Goal: Find contact information: Find contact information

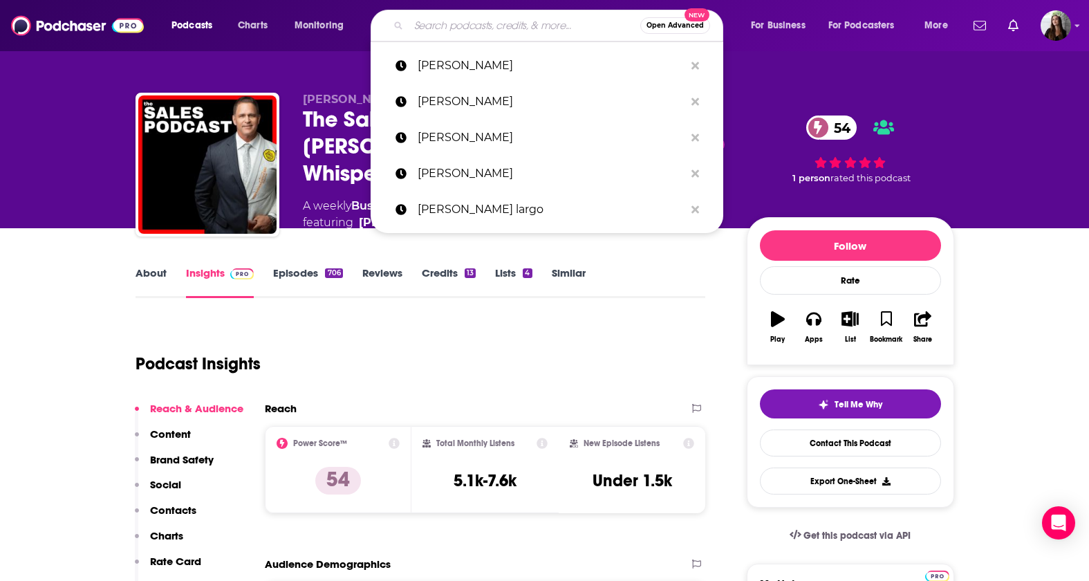
click at [480, 32] on input "Search podcasts, credits, & more..." at bounding box center [525, 26] width 232 height 22
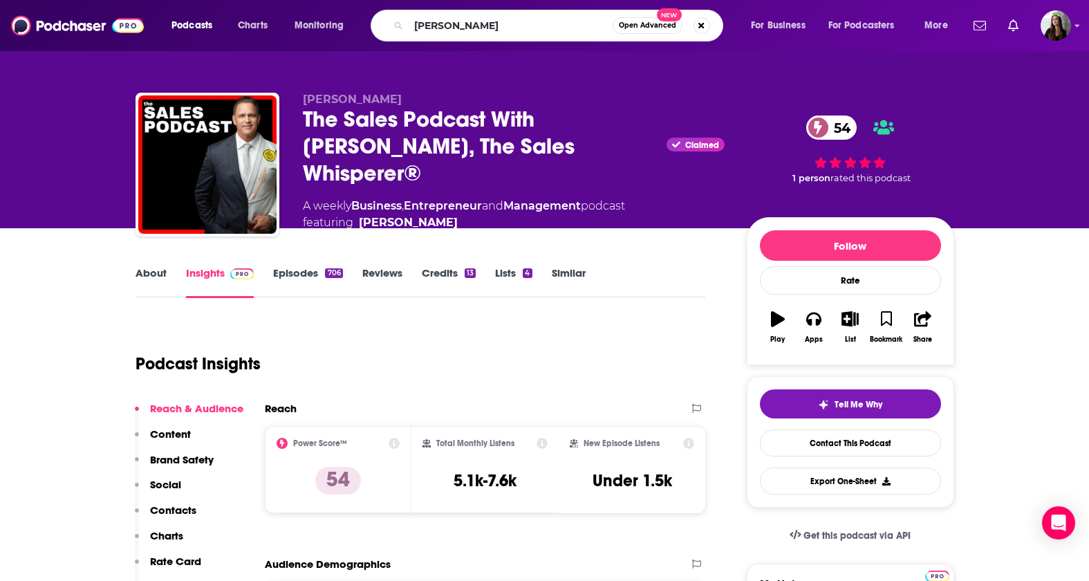
type input "[PERSON_NAME]"
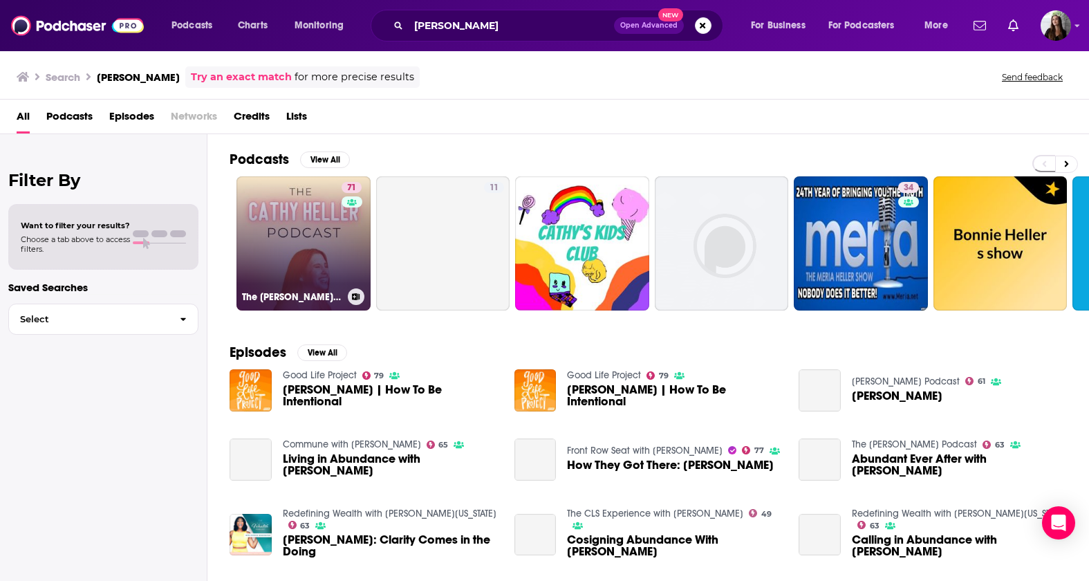
click at [330, 233] on link "71 The [PERSON_NAME] Podcast with [PERSON_NAME]" at bounding box center [303, 243] width 134 height 134
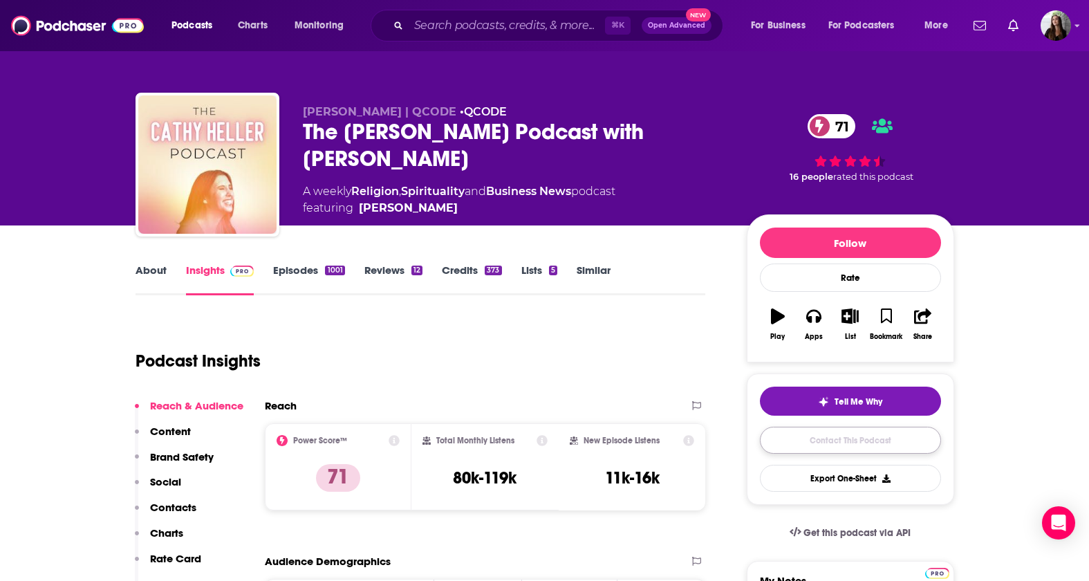
click at [854, 444] on link "Contact This Podcast" at bounding box center [850, 440] width 181 height 27
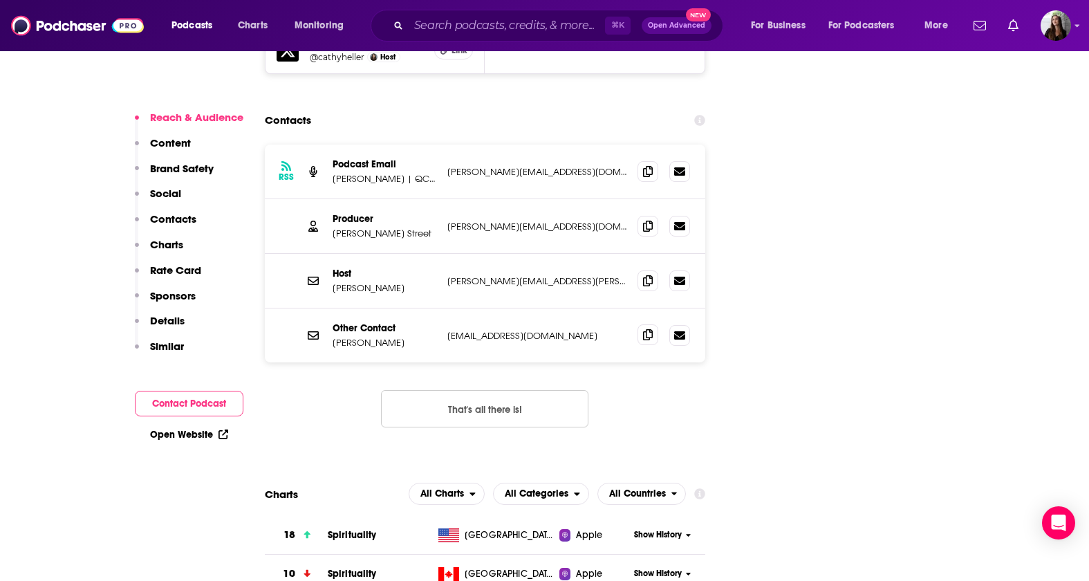
scroll to position [1744, 0]
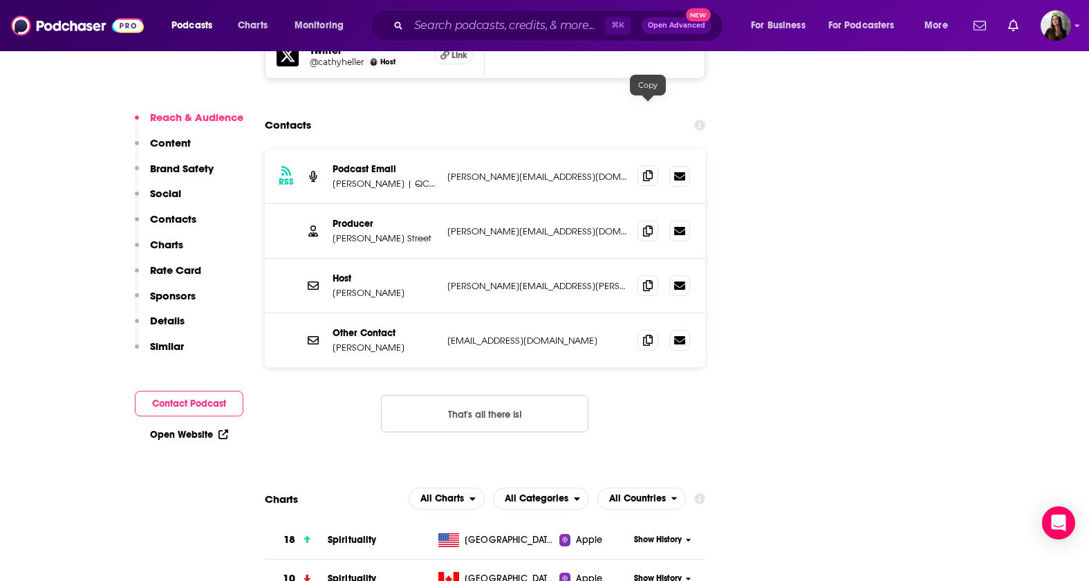
click at [647, 170] on icon at bounding box center [648, 175] width 10 height 11
click at [457, 15] on input "Search podcasts, credits, & more..." at bounding box center [507, 26] width 196 height 22
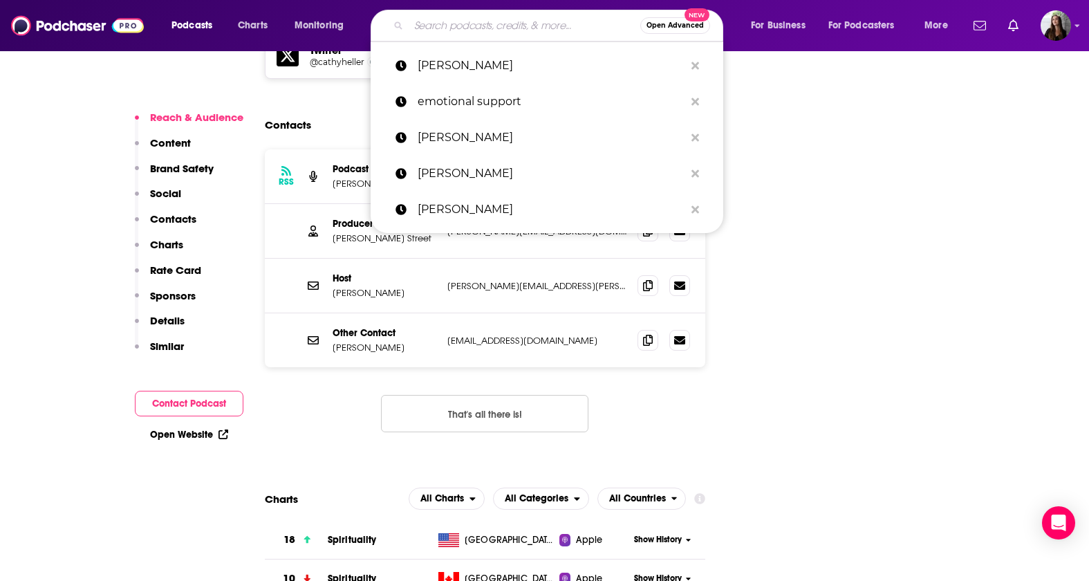
paste input "Pulling the Thread with [PERSON_NAME]"
type input "Pulling the Thread with [PERSON_NAME]"
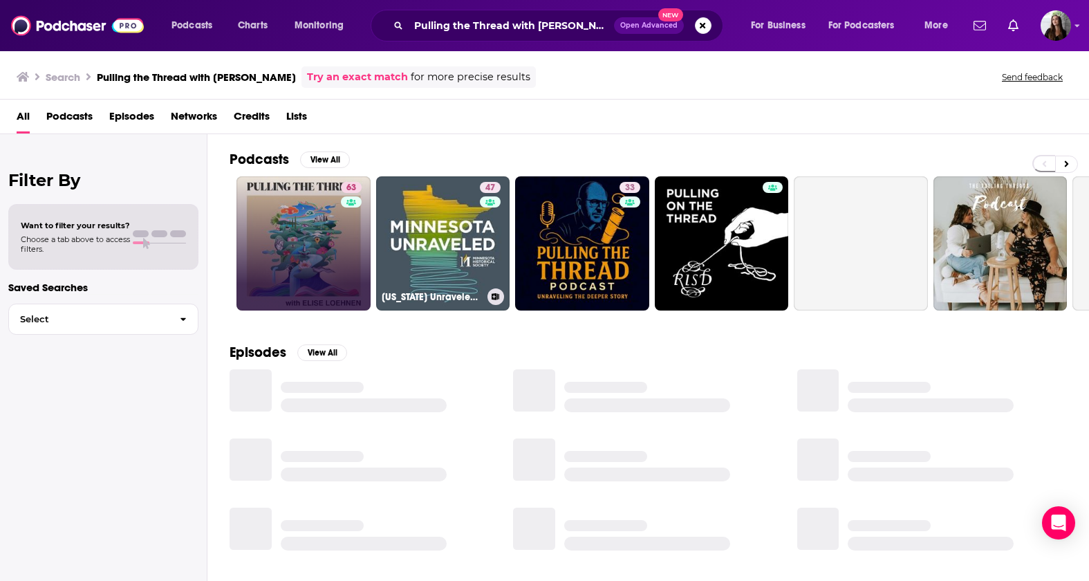
scroll to position [1, 0]
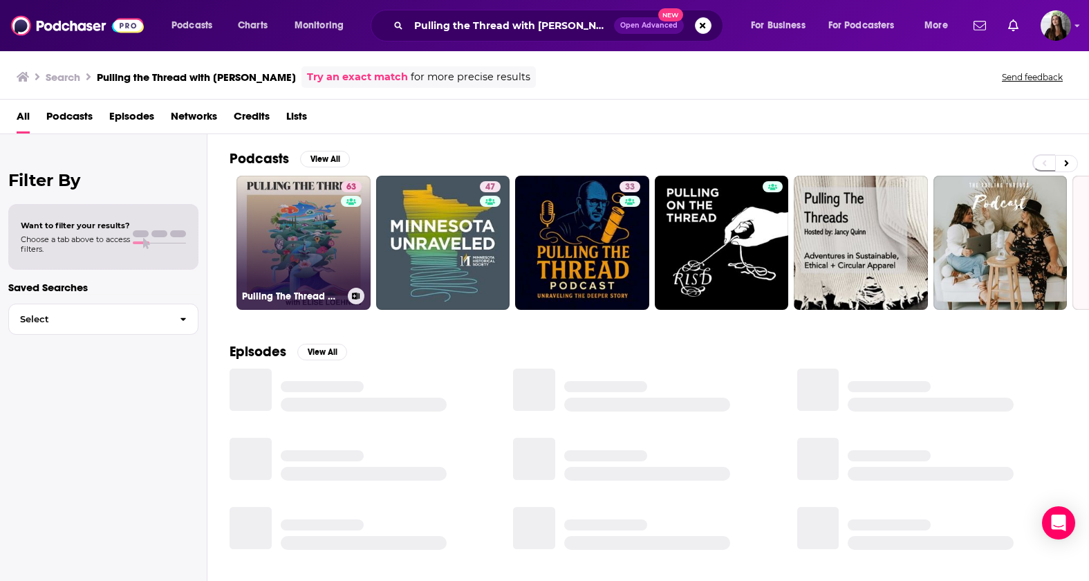
click at [344, 263] on div "63" at bounding box center [353, 234] width 24 height 106
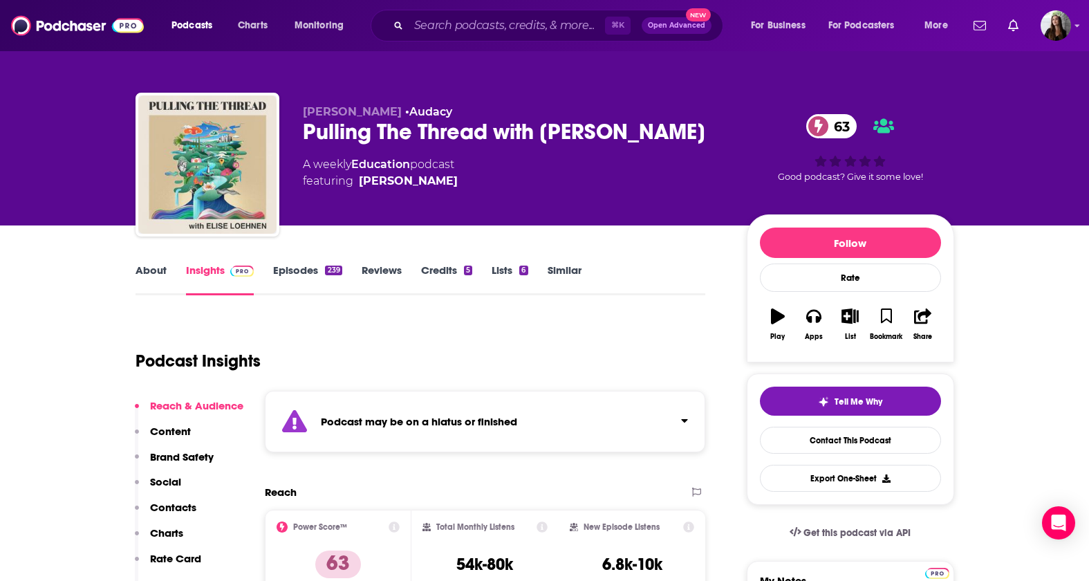
click at [296, 270] on link "Episodes 239" at bounding box center [307, 279] width 68 height 32
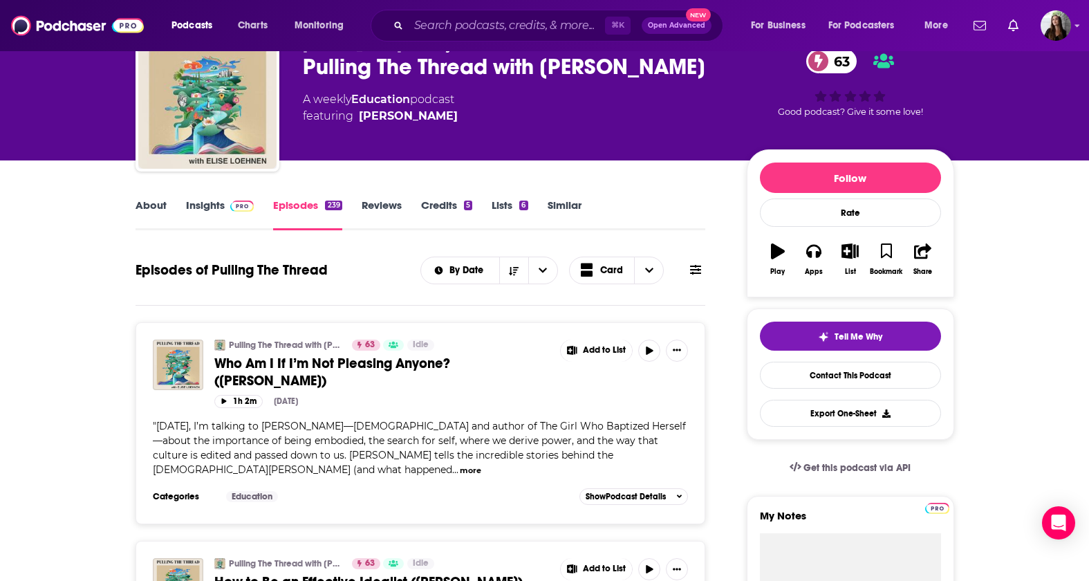
scroll to position [66, 0]
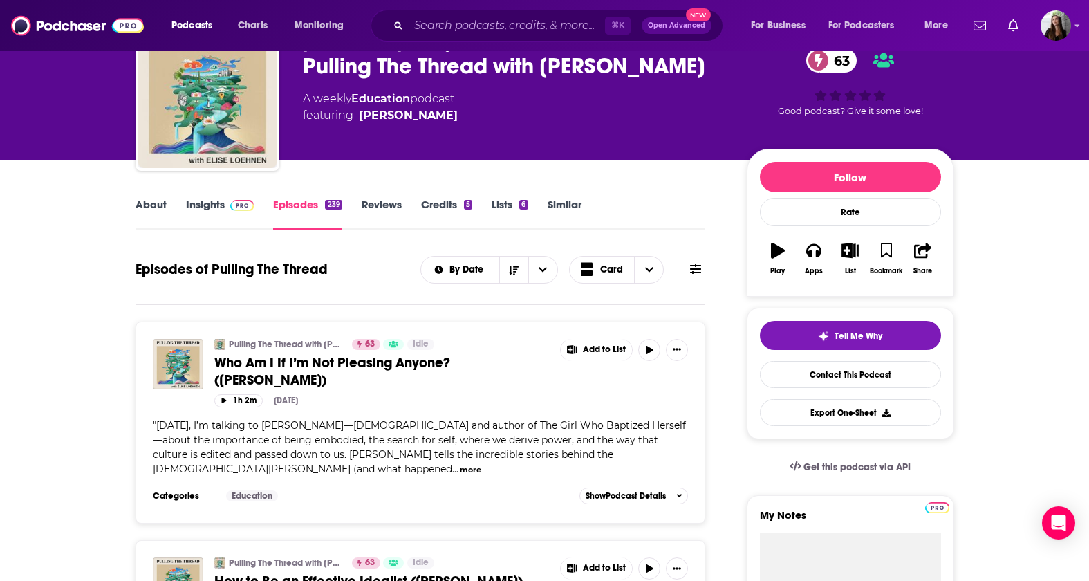
click at [375, 68] on div "Pulling The Thread with [PERSON_NAME] 63" at bounding box center [514, 66] width 422 height 27
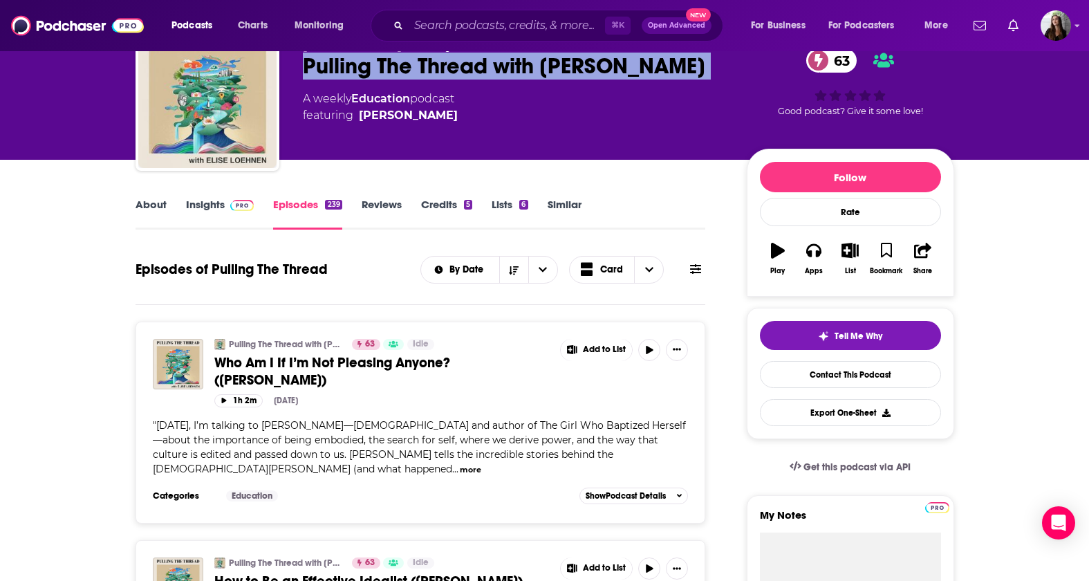
click at [375, 68] on div "Pulling The Thread with [PERSON_NAME] 63" at bounding box center [514, 66] width 422 height 27
click at [790, 375] on link "Contact This Podcast" at bounding box center [850, 374] width 181 height 27
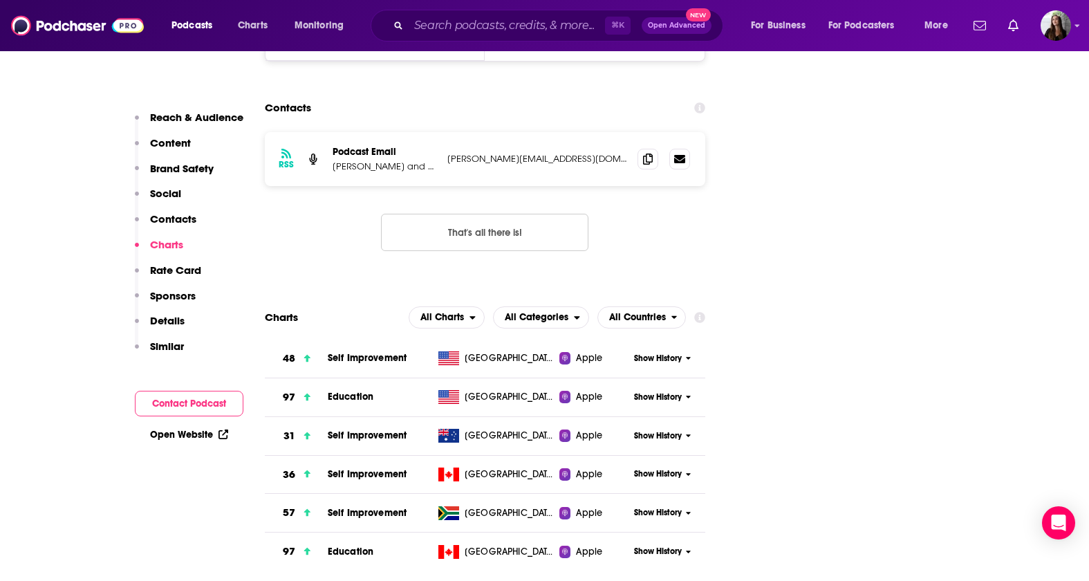
scroll to position [1505, 0]
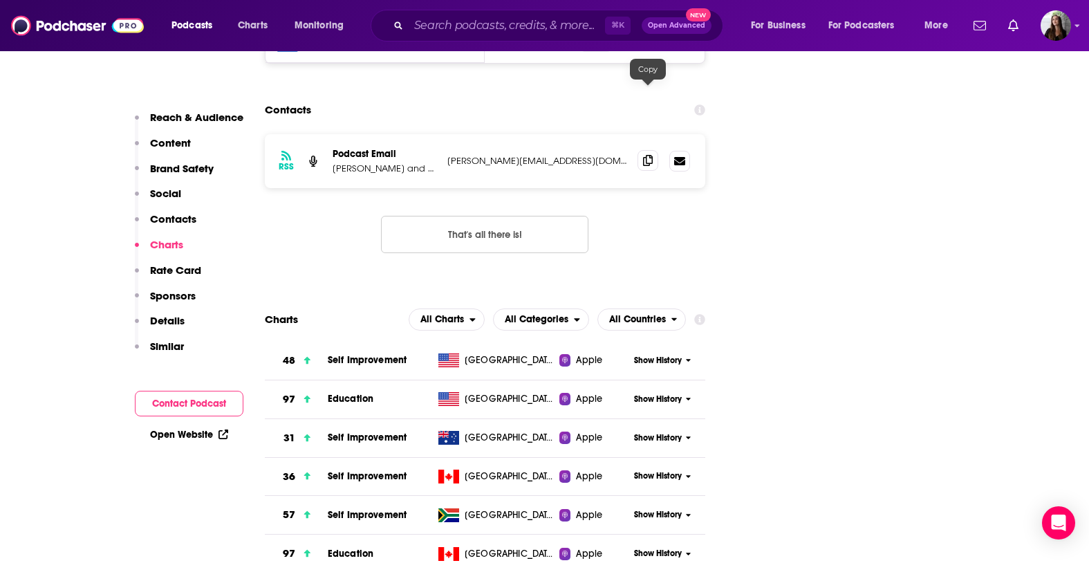
click at [649, 150] on span at bounding box center [648, 160] width 21 height 21
click at [475, 26] on input "Search podcasts, credits, & more..." at bounding box center [507, 26] width 196 height 22
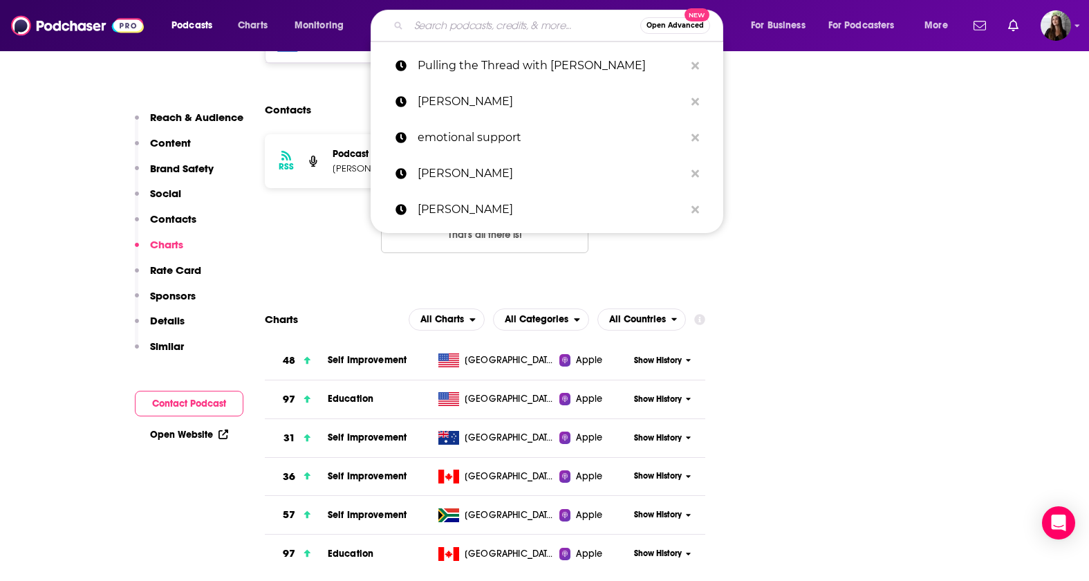
paste input "Therapy Chat with [PERSON_NAME]"
type input "Therapy Chat with [PERSON_NAME]"
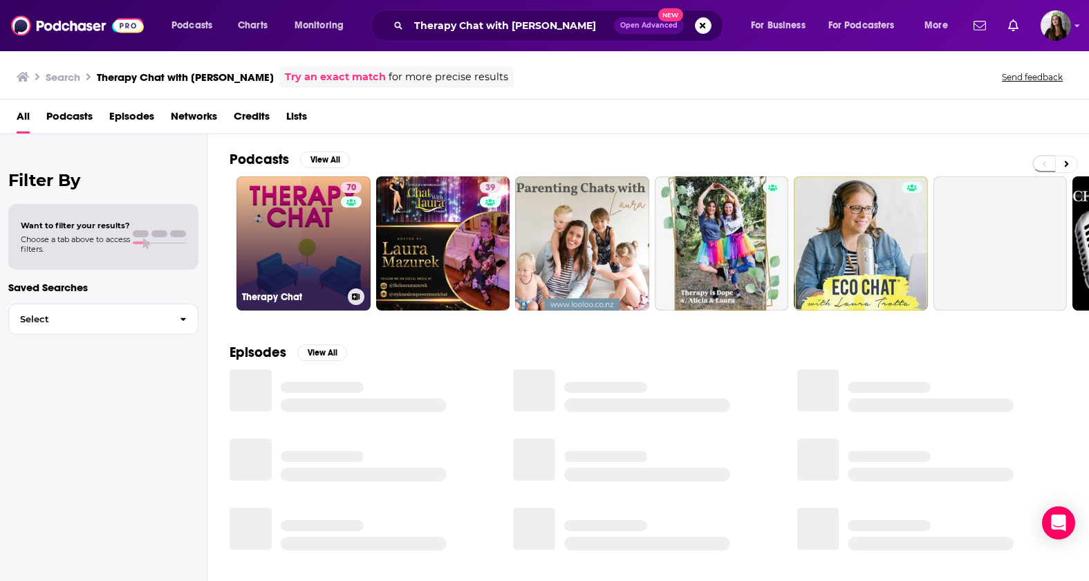
click at [293, 223] on link "70 Therapy Chat" at bounding box center [303, 243] width 134 height 134
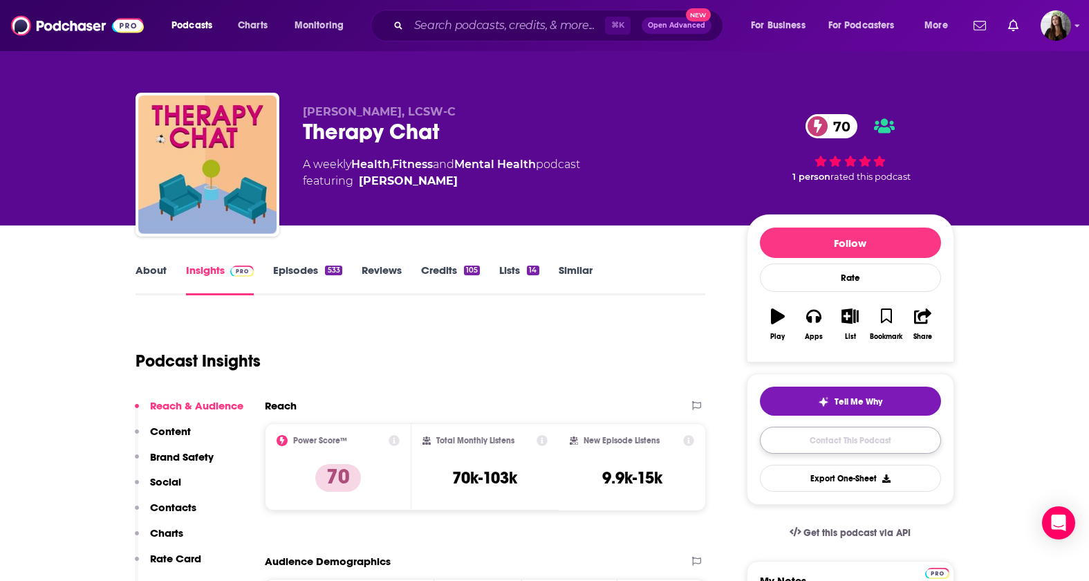
click at [817, 443] on link "Contact This Podcast" at bounding box center [850, 440] width 181 height 27
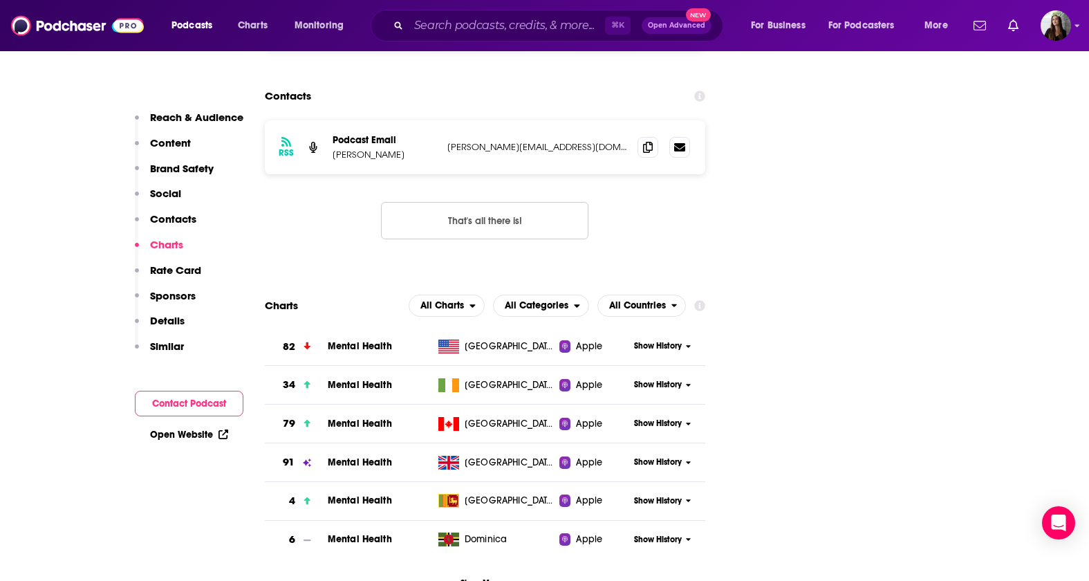
scroll to position [1768, 0]
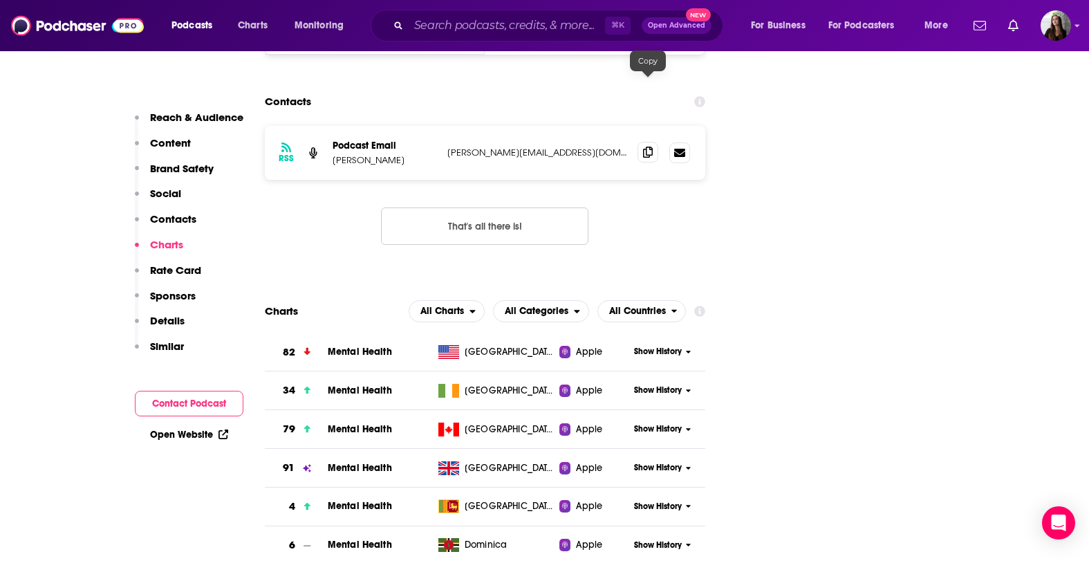
click at [649, 147] on icon at bounding box center [648, 152] width 10 height 11
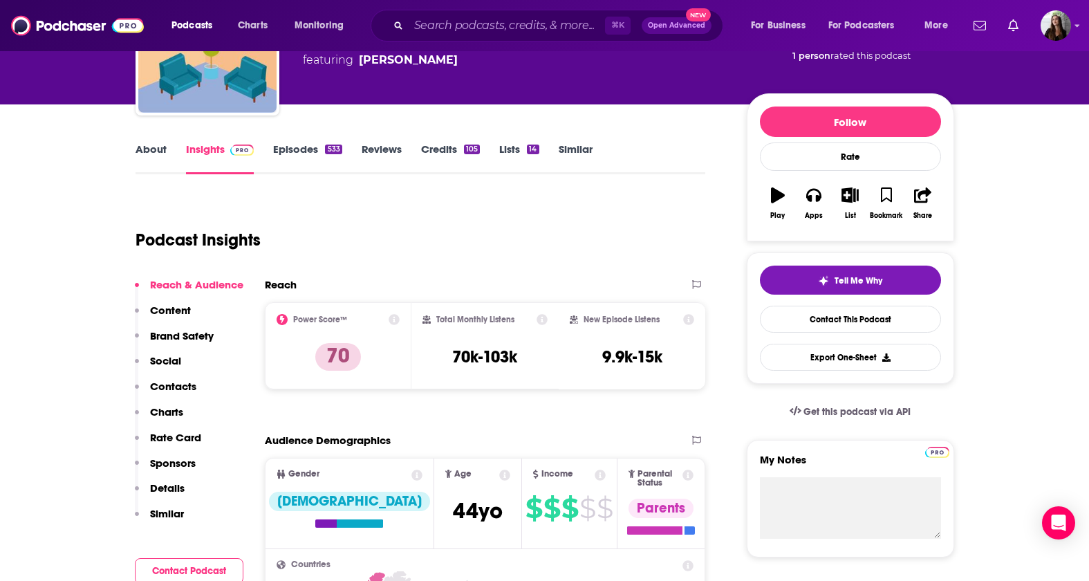
scroll to position [0, 0]
